Goal: Task Accomplishment & Management: Manage account settings

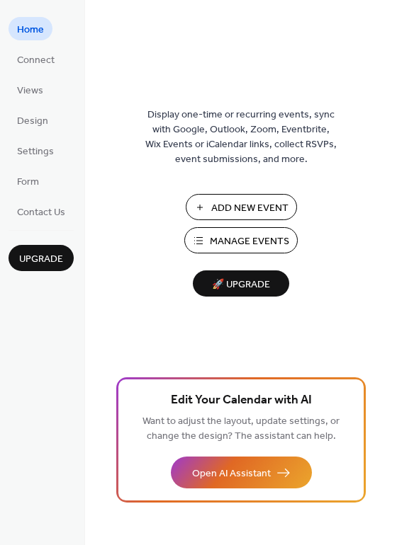
click at [254, 237] on span "Manage Events" at bounding box center [249, 241] width 79 height 15
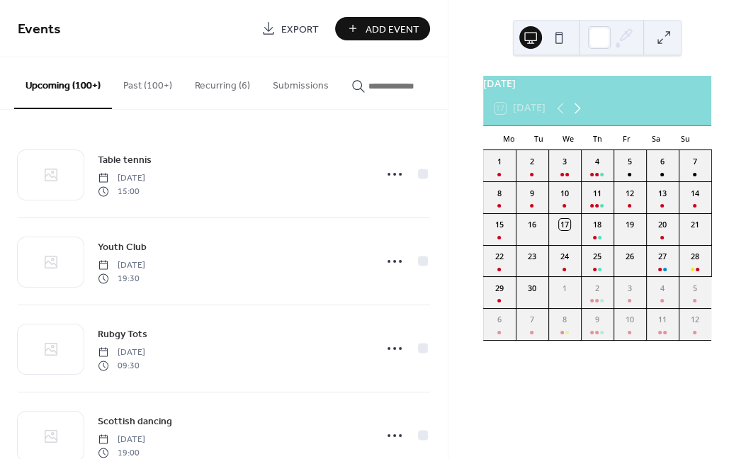
click at [576, 115] on icon at bounding box center [577, 108] width 17 height 17
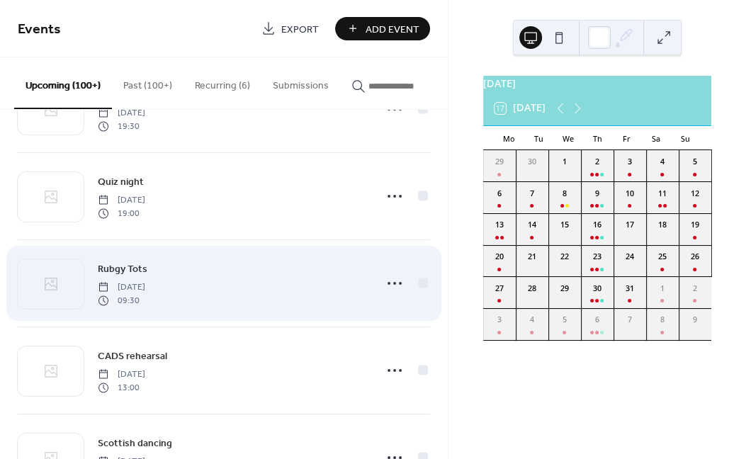
scroll to position [3965, 0]
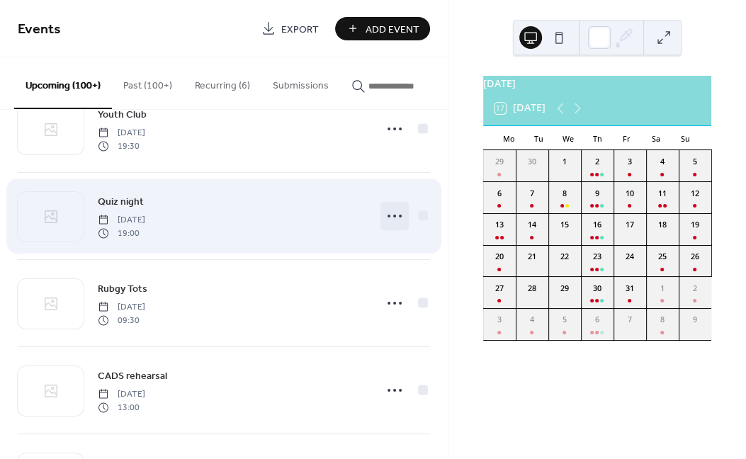
click at [383, 220] on icon at bounding box center [394, 216] width 23 height 23
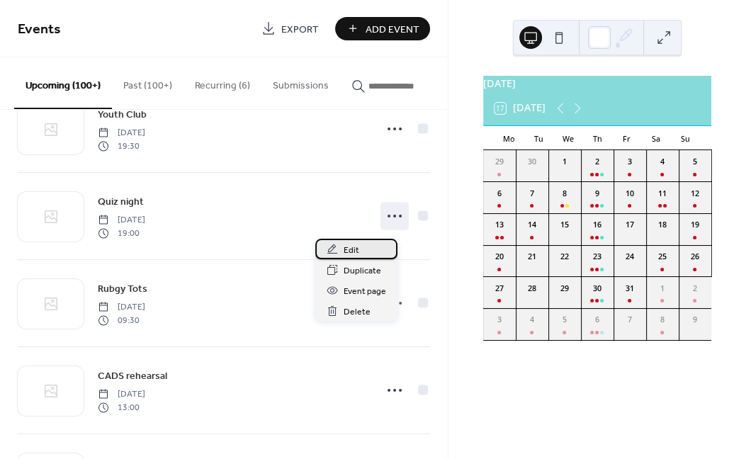
click at [353, 249] on span "Edit" at bounding box center [351, 250] width 16 height 15
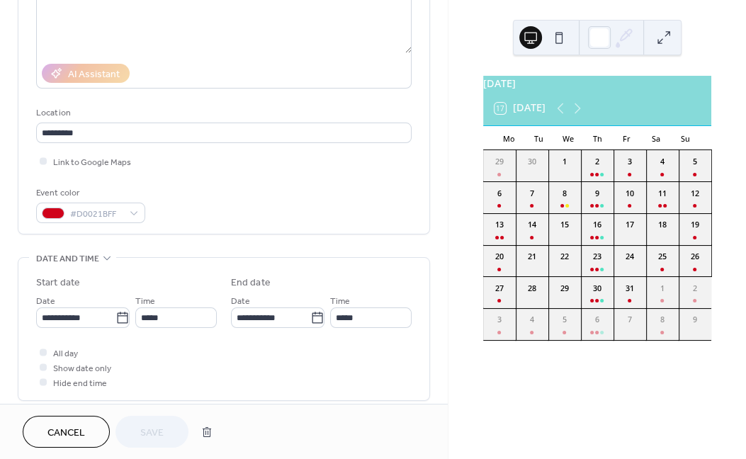
scroll to position [221, 0]
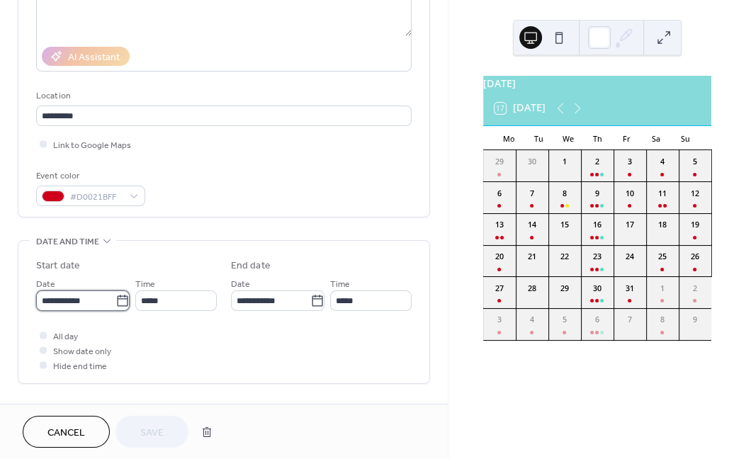
click at [98, 306] on input "**********" at bounding box center [75, 300] width 79 height 21
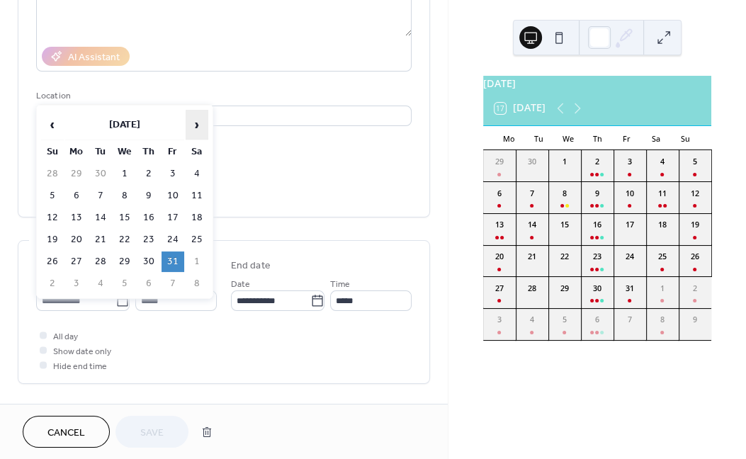
click at [197, 125] on span "›" at bounding box center [196, 124] width 21 height 28
click at [174, 191] on td "7" at bounding box center [172, 196] width 23 height 21
type input "**********"
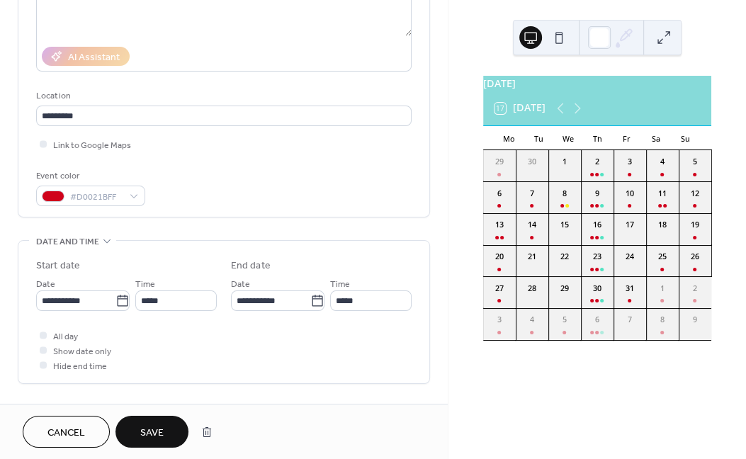
click at [154, 427] on span "Save" at bounding box center [151, 433] width 23 height 15
click at [579, 117] on icon at bounding box center [577, 108] width 17 height 17
